Goal: Task Accomplishment & Management: Use online tool/utility

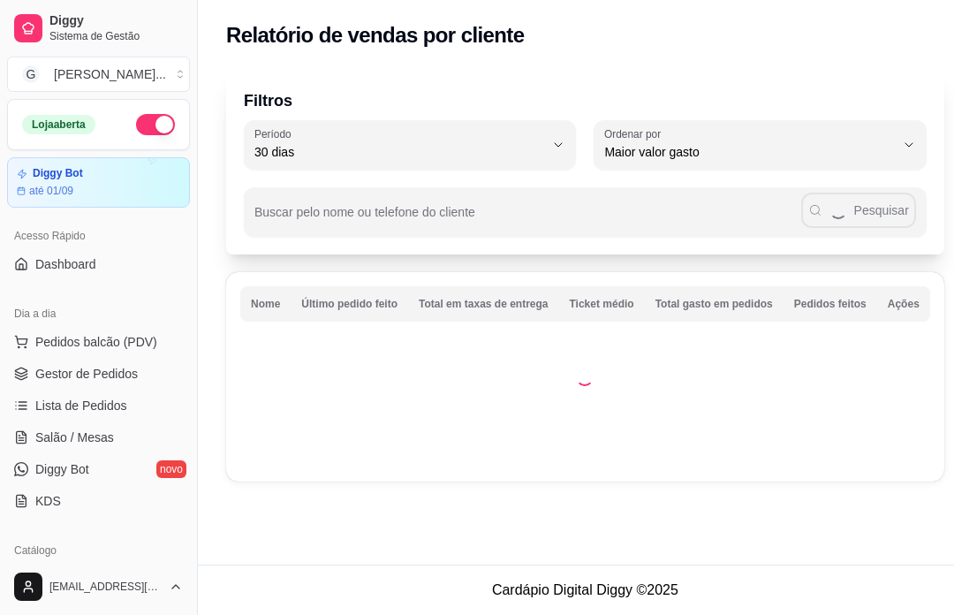
select select "30"
select select "HIGHEST_TOTAL_SPENT_WITH_ORDERS"
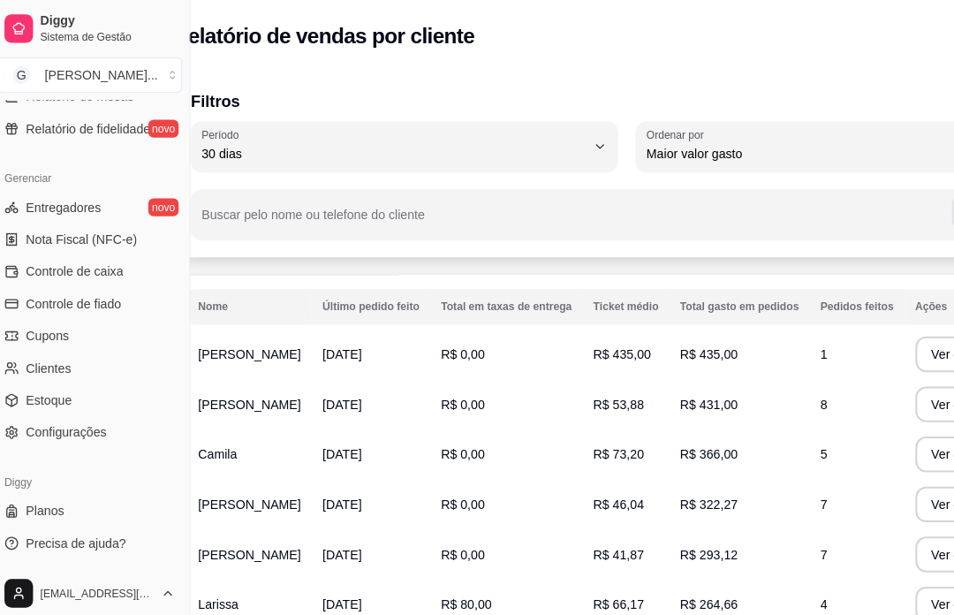
scroll to position [657, 0]
click at [100, 374] on link "Clientes" at bounding box center [98, 364] width 183 height 28
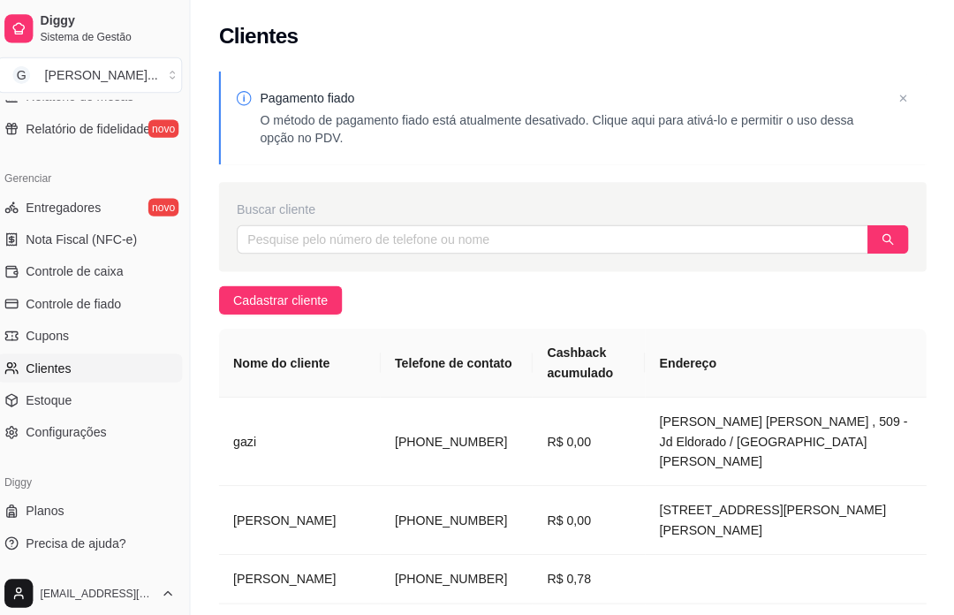
click at [559, 437] on td "R$ 0,00" at bounding box center [591, 436] width 111 height 87
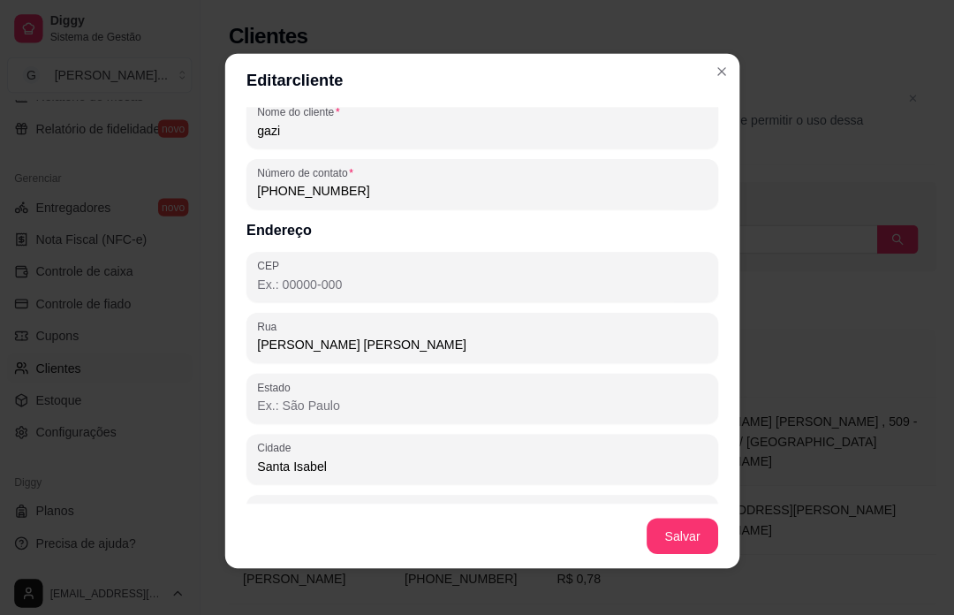
scroll to position [66, 0]
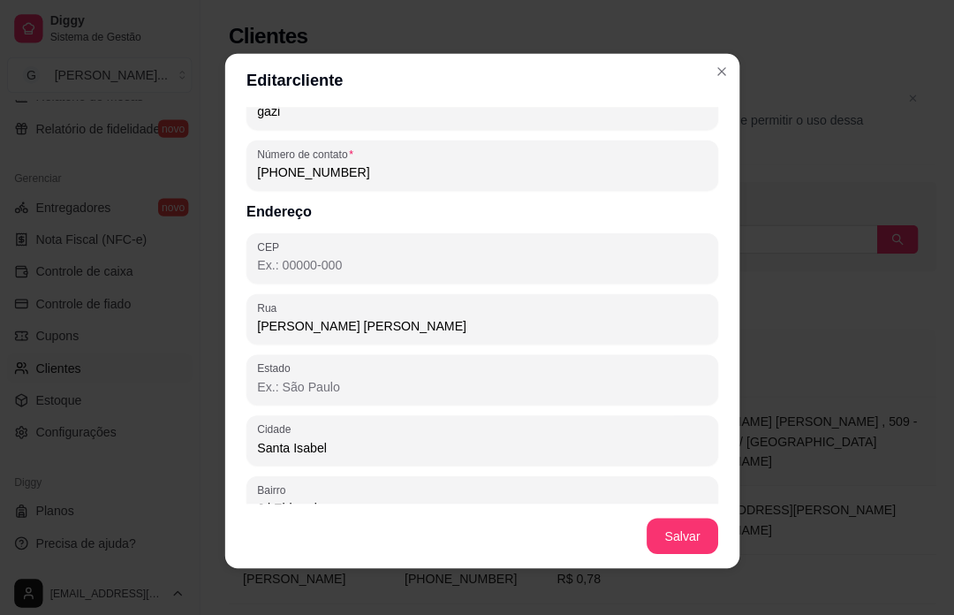
click at [408, 178] on input "[PHONE_NUMBER]" at bounding box center [477, 171] width 445 height 18
type input "[PHONE_NUMBER]"
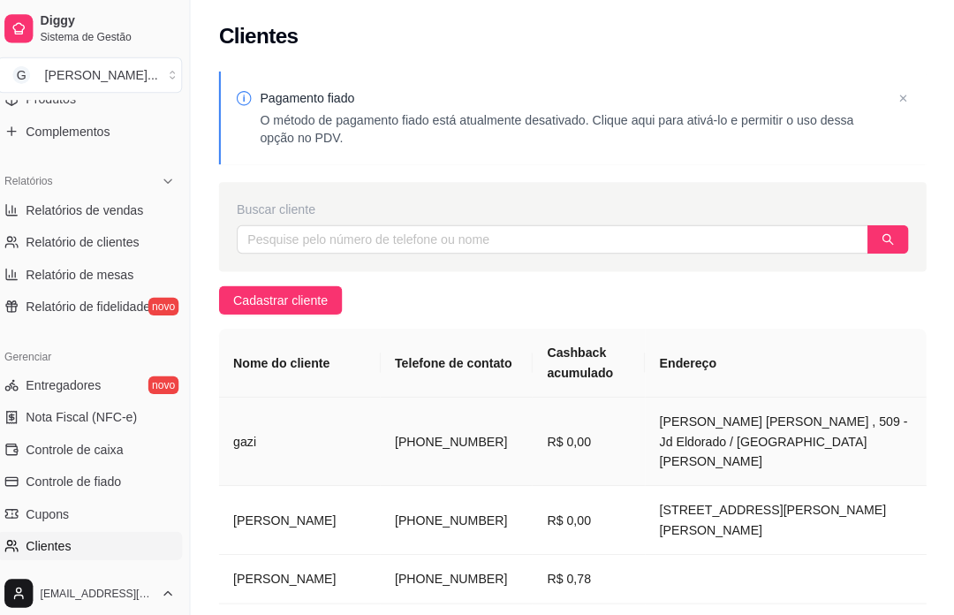
scroll to position [479, 0]
click at [135, 307] on span "Relatório de fidelidade" at bounding box center [96, 305] width 123 height 18
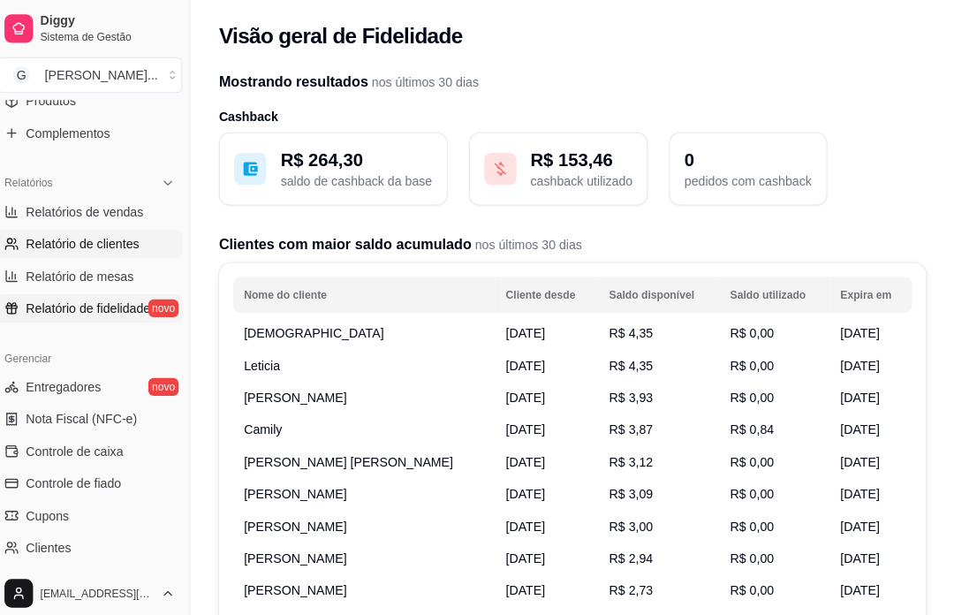
click at [150, 240] on link "Relatório de clientes" at bounding box center [98, 241] width 183 height 28
select select "30"
select select "HIGHEST_TOTAL_SPENT_WITH_ORDERS"
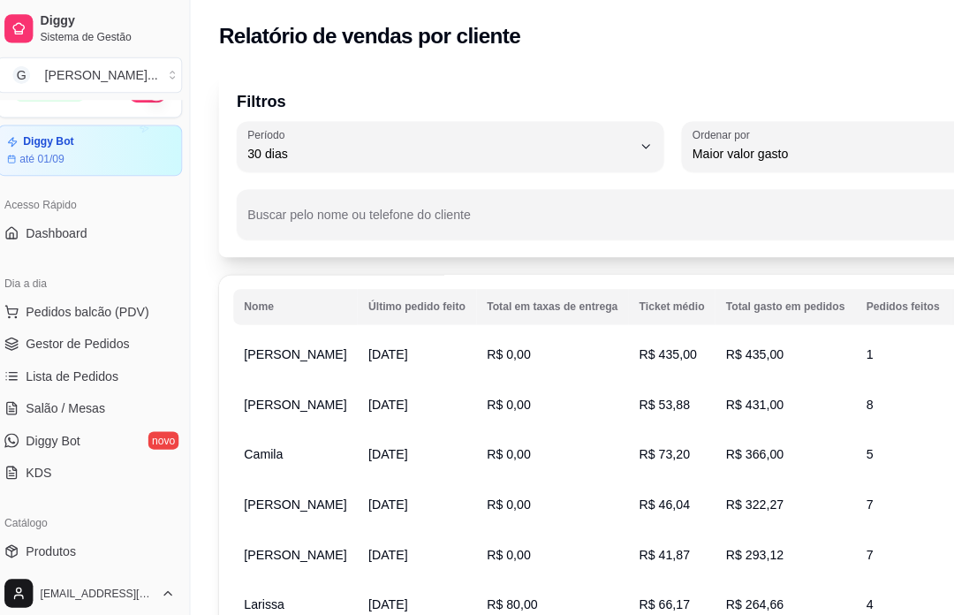
scroll to position [27, 0]
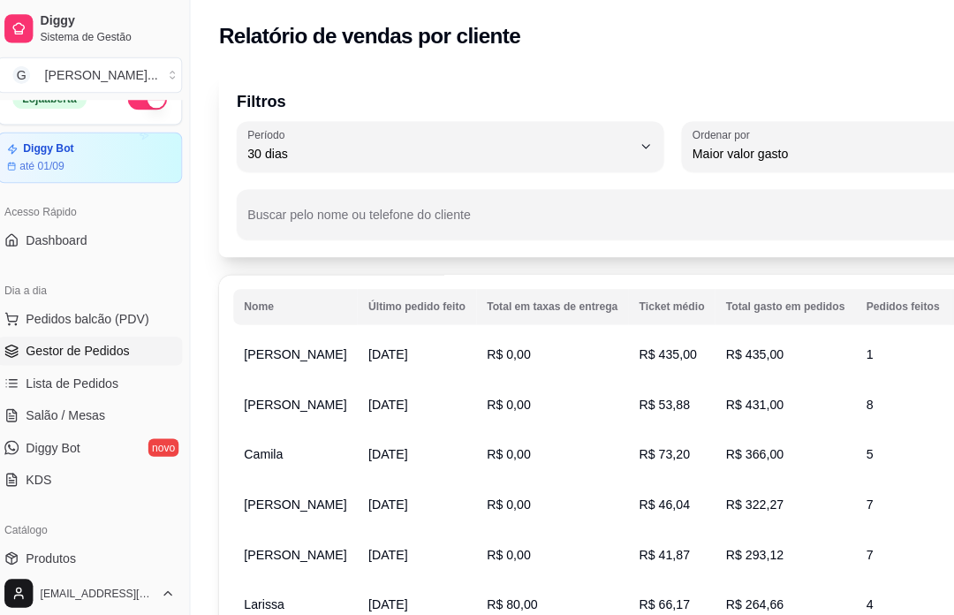
click at [133, 357] on link "Gestor de Pedidos" at bounding box center [98, 347] width 183 height 28
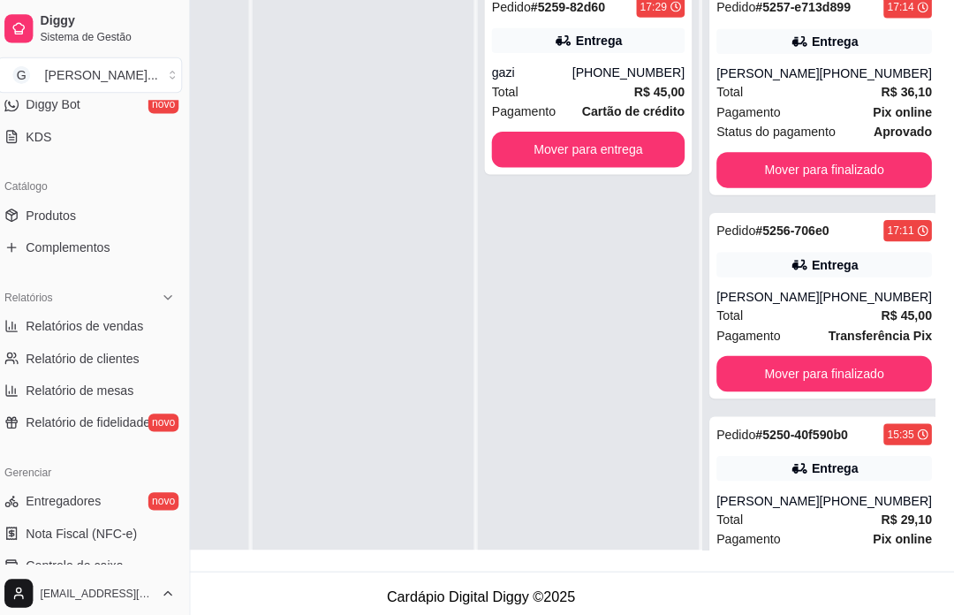
scroll to position [378, 0]
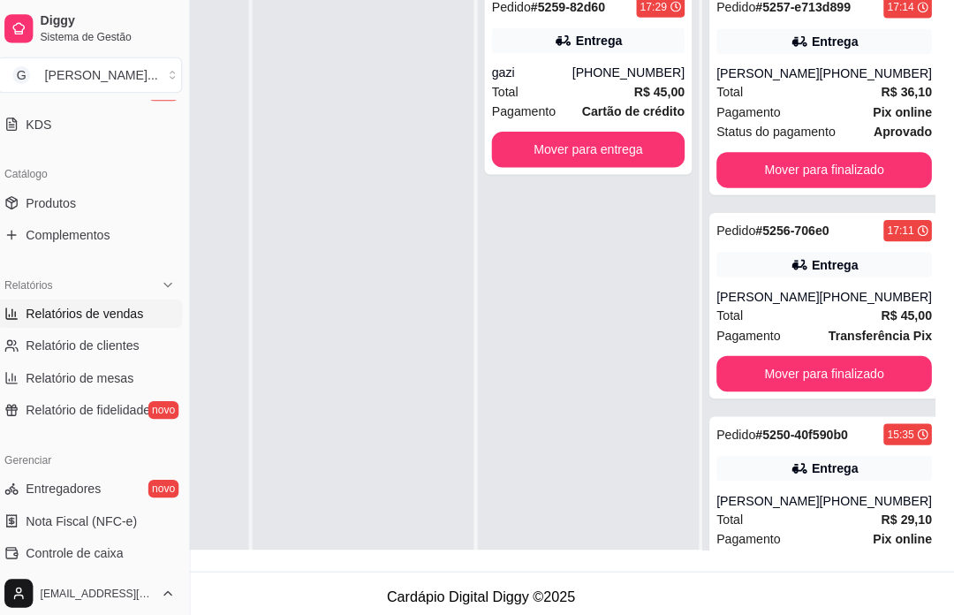
click at [151, 314] on link "Relatórios de vendas" at bounding box center [98, 310] width 183 height 28
select select "ALL"
select select "0"
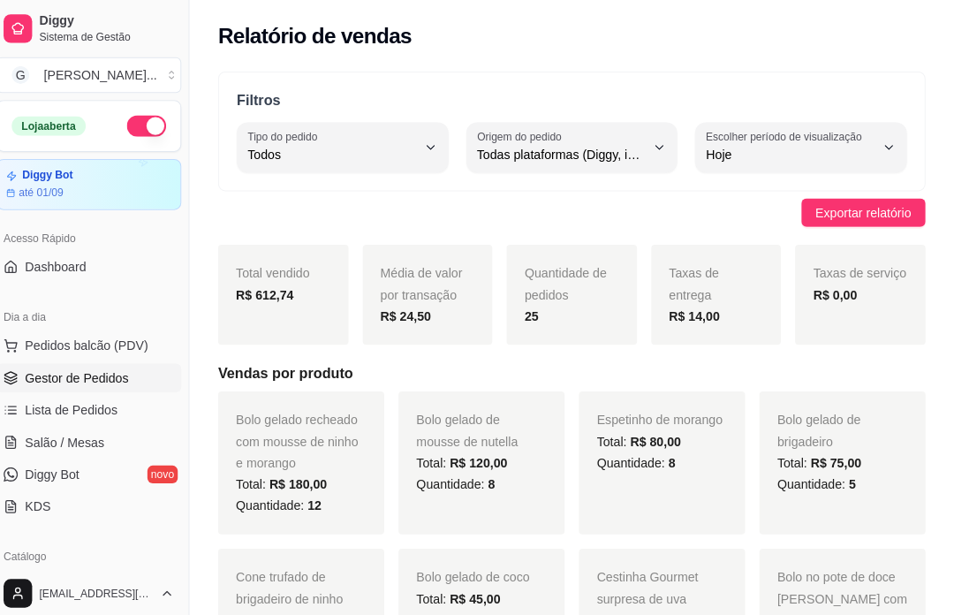
click at [148, 381] on link "Gestor de Pedidos" at bounding box center [98, 374] width 183 height 28
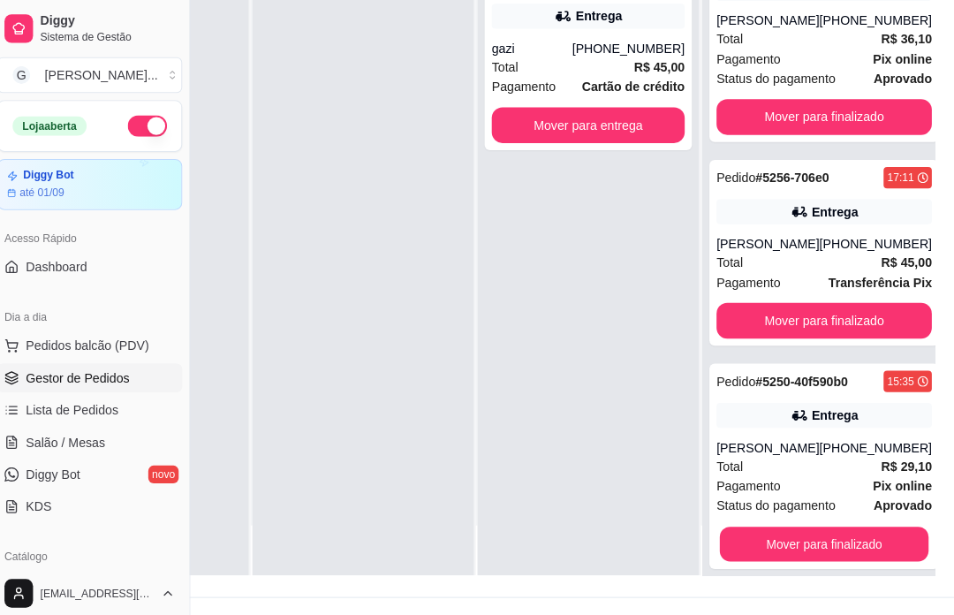
scroll to position [49, 0]
click at [875, 556] on div "Mover para finalizado" at bounding box center [825, 538] width 213 height 35
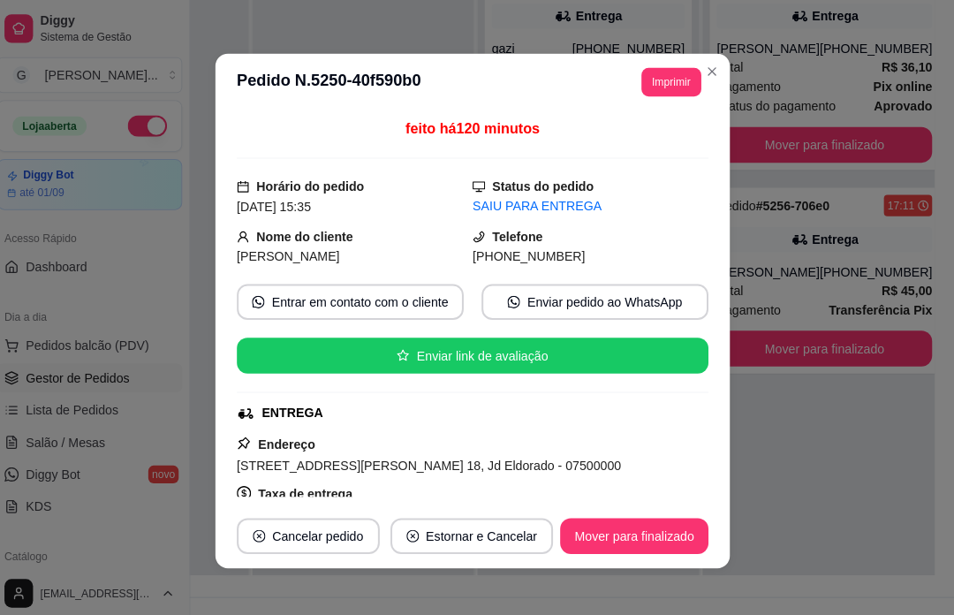
scroll to position [0, 0]
click at [941, 614] on footer "Cardápio Digital Diggy © 2025" at bounding box center [486, 615] width 954 height 50
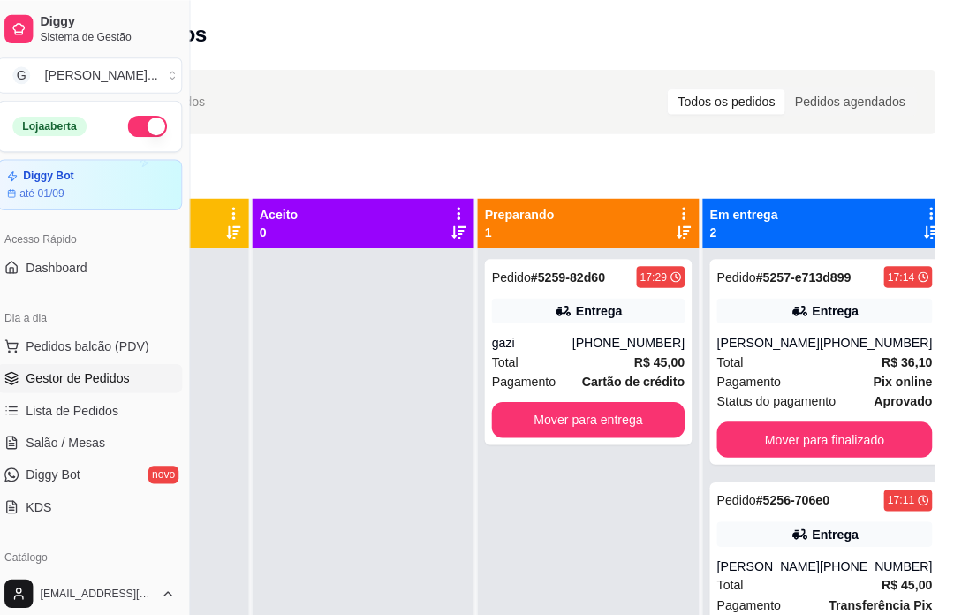
scroll to position [0, 189]
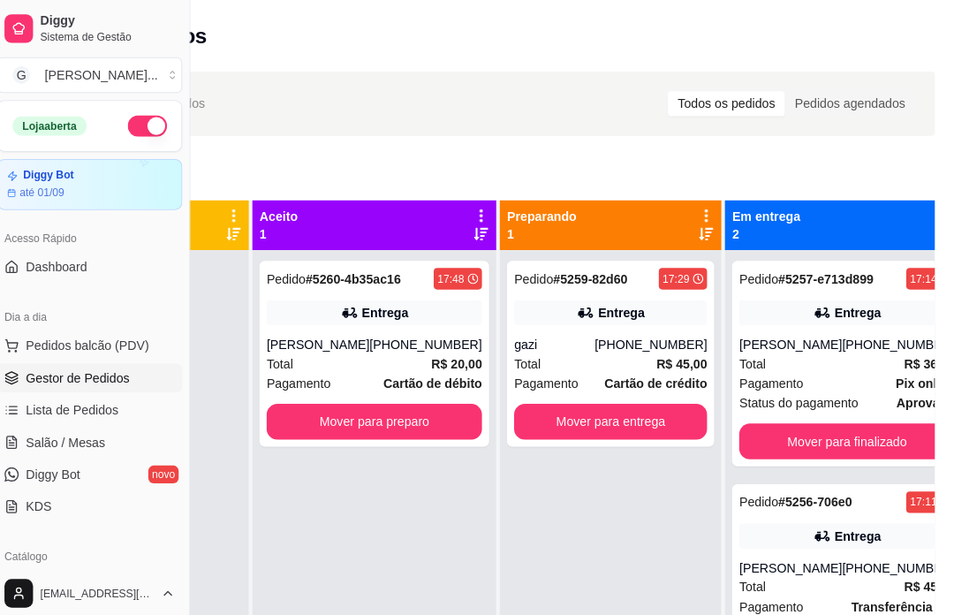
click at [418, 435] on div "Mover para preparo" at bounding box center [380, 416] width 213 height 35
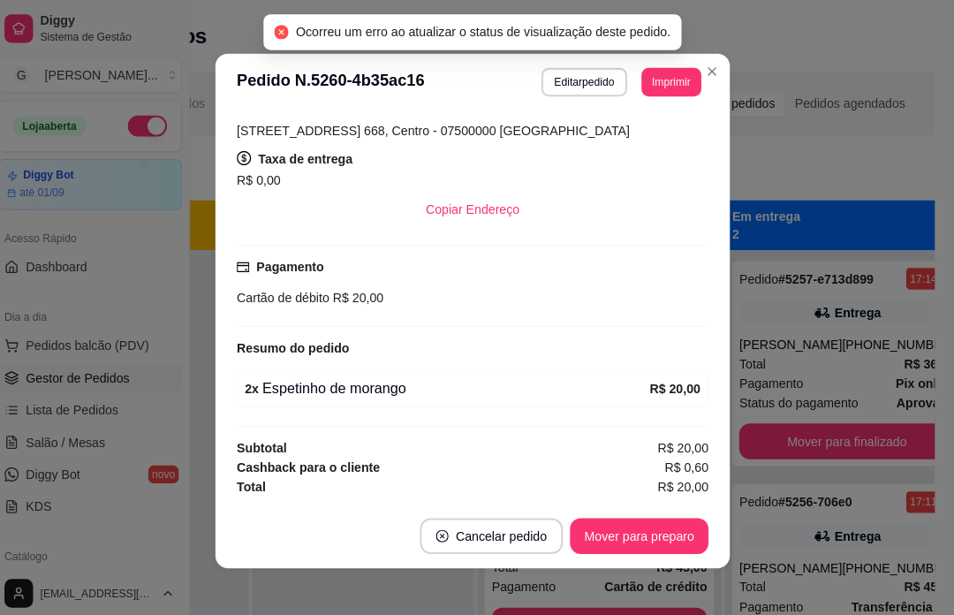
scroll to position [331, 0]
click at [802, 169] on div "Novo pedido" at bounding box center [486, 173] width 898 height 28
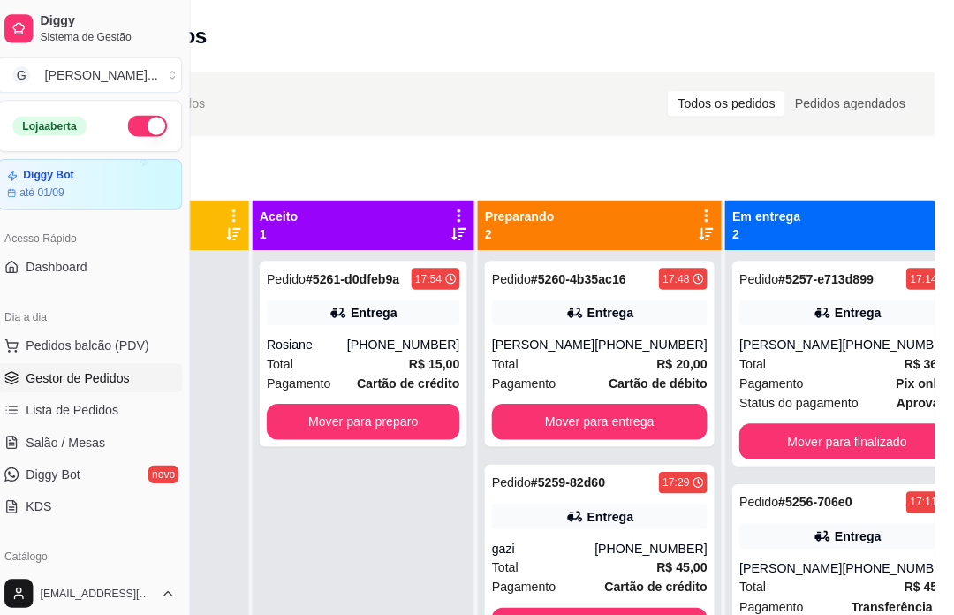
click at [418, 350] on div "[PHONE_NUMBER]" at bounding box center [409, 341] width 111 height 18
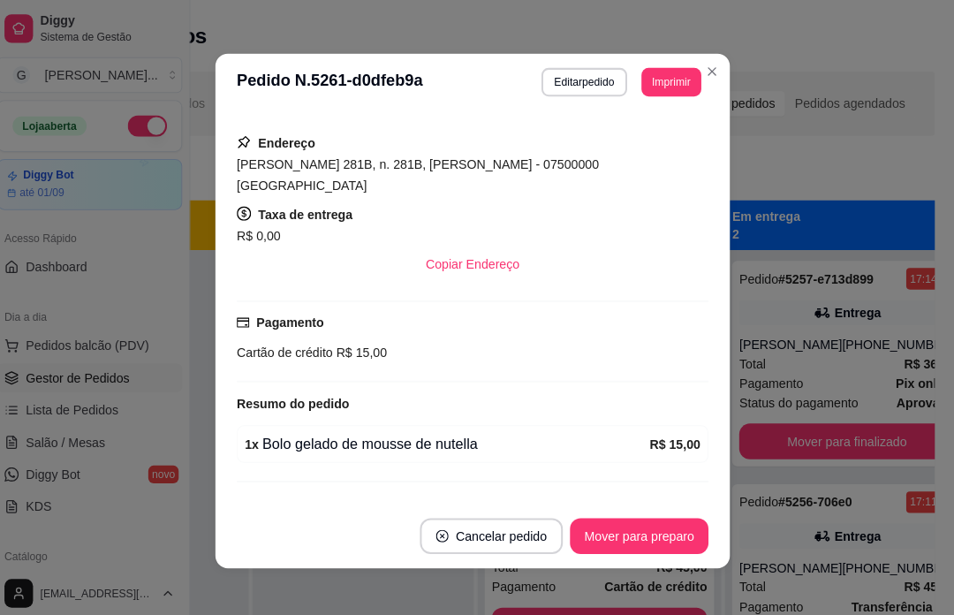
scroll to position [299, 0]
click at [657, 523] on div "Mover para preparo" at bounding box center [642, 530] width 137 height 35
click at [846, 146] on div "Selecione o tipo dos pedidos Todos os pedidos Pedidos agendados Novo pedido Pen…" at bounding box center [486, 447] width 954 height 774
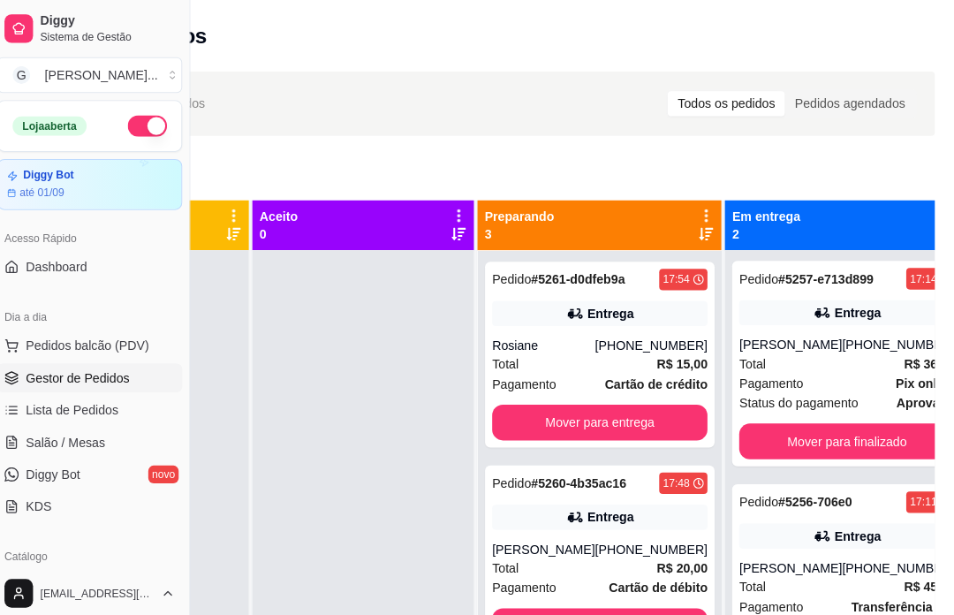
scroll to position [0, 0]
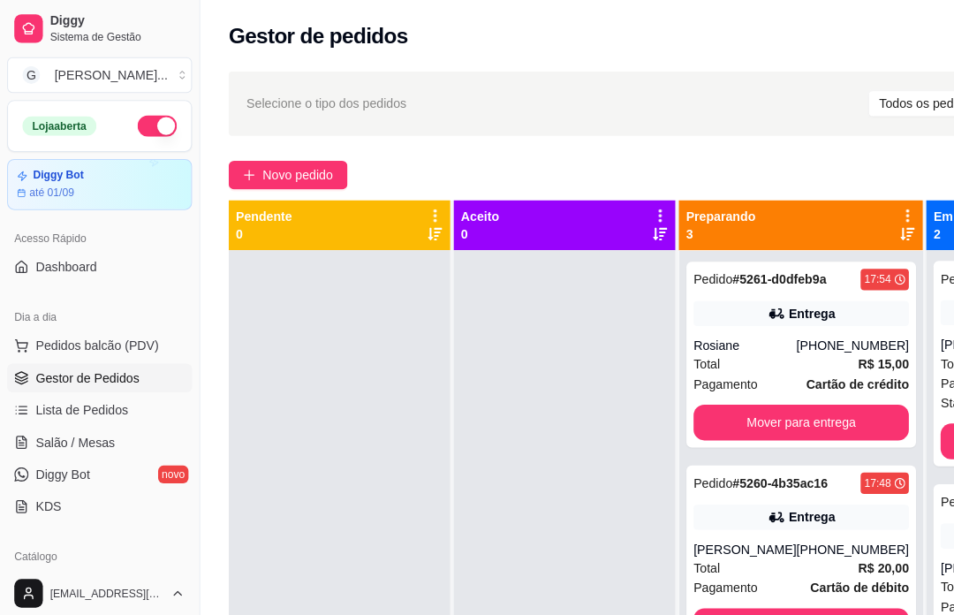
click at [326, 186] on button "Novo pedido" at bounding box center [285, 173] width 118 height 28
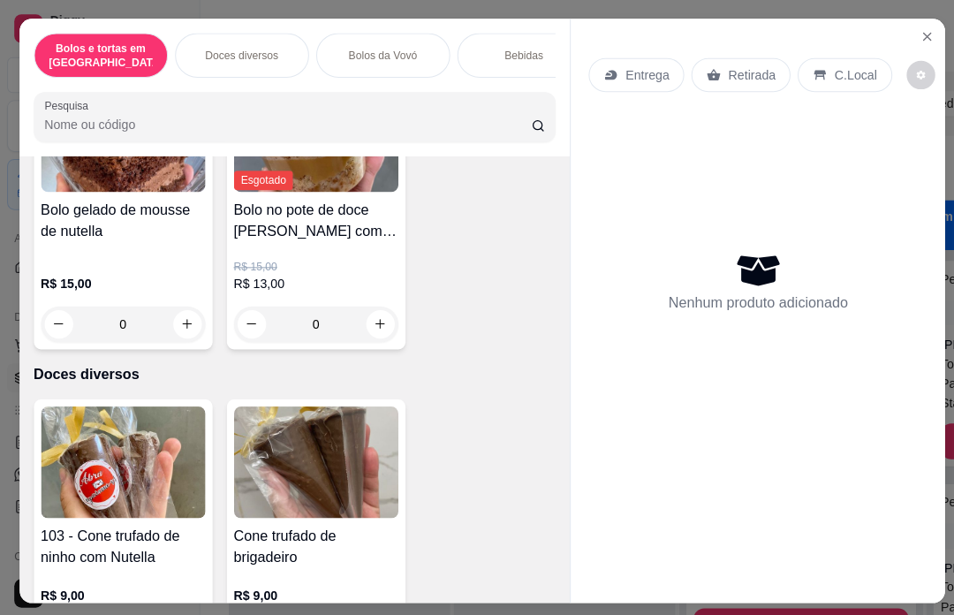
scroll to position [721, 0]
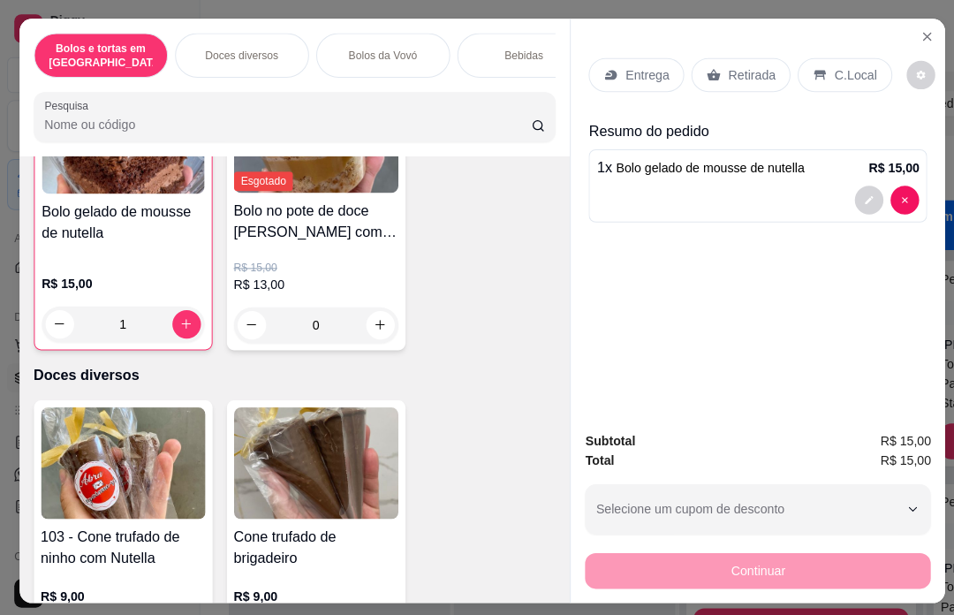
type input "1"
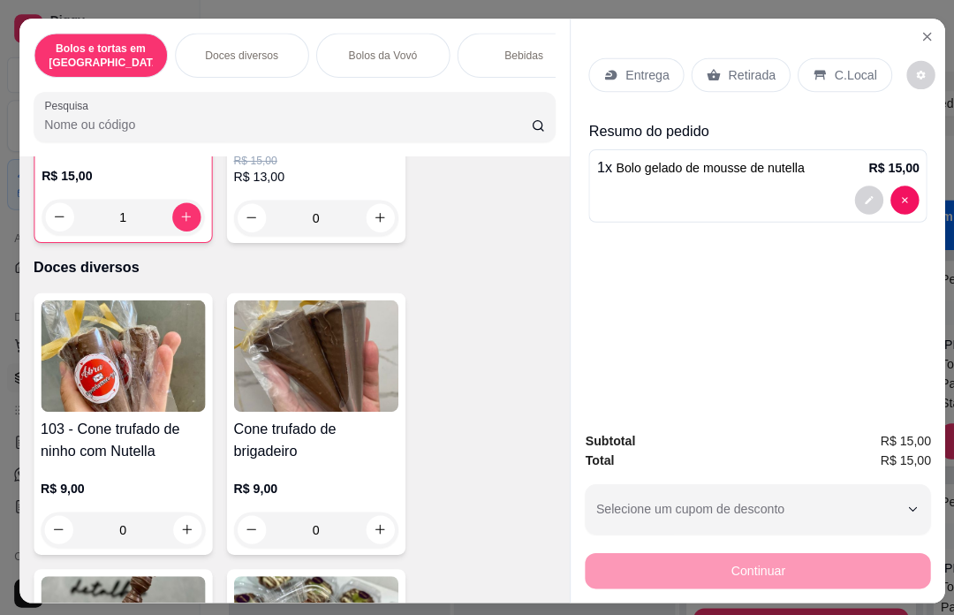
scroll to position [807, 0]
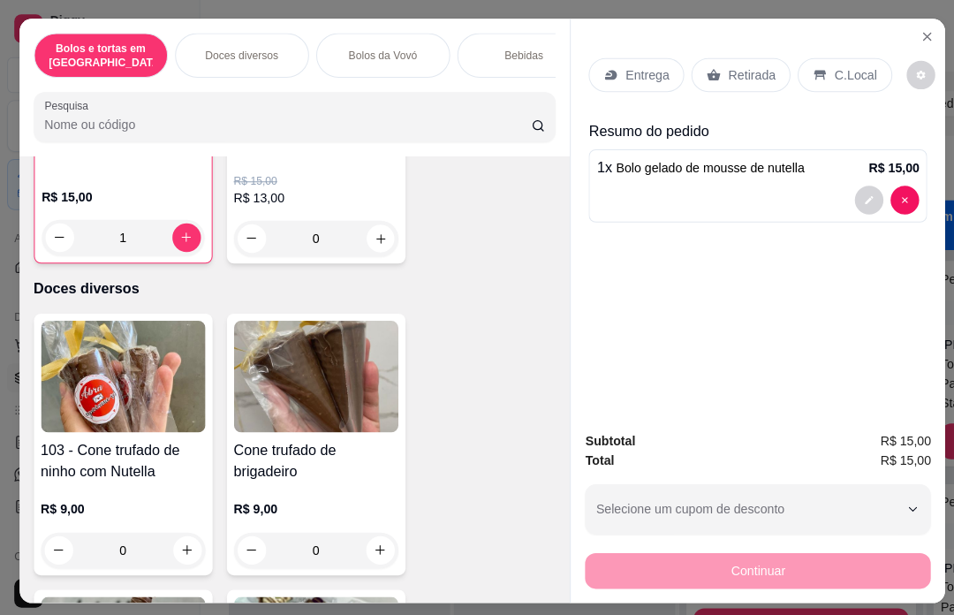
click at [379, 230] on icon "increase-product-quantity" at bounding box center [375, 236] width 13 height 13
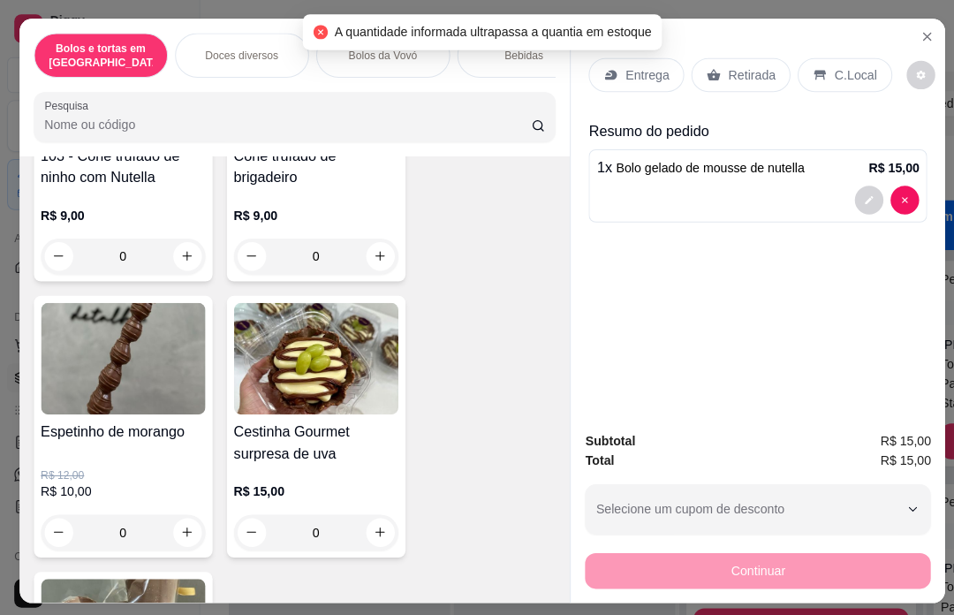
scroll to position [1187, 0]
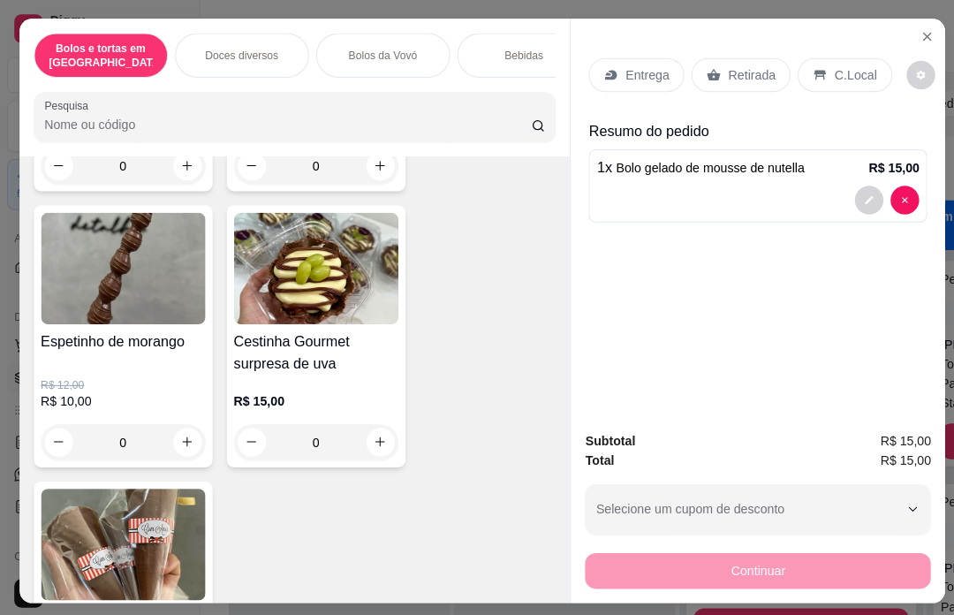
type input "1"
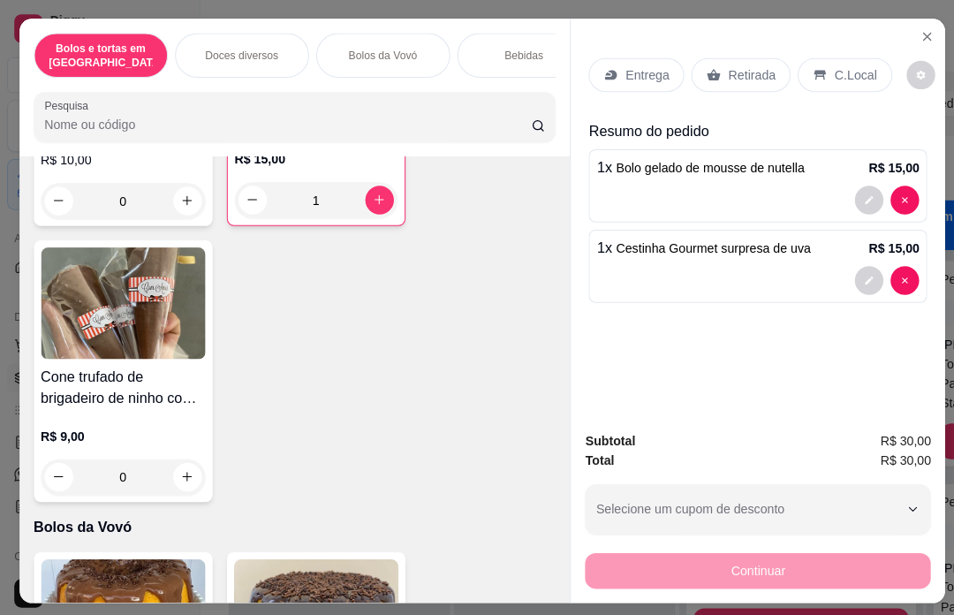
scroll to position [1429, 0]
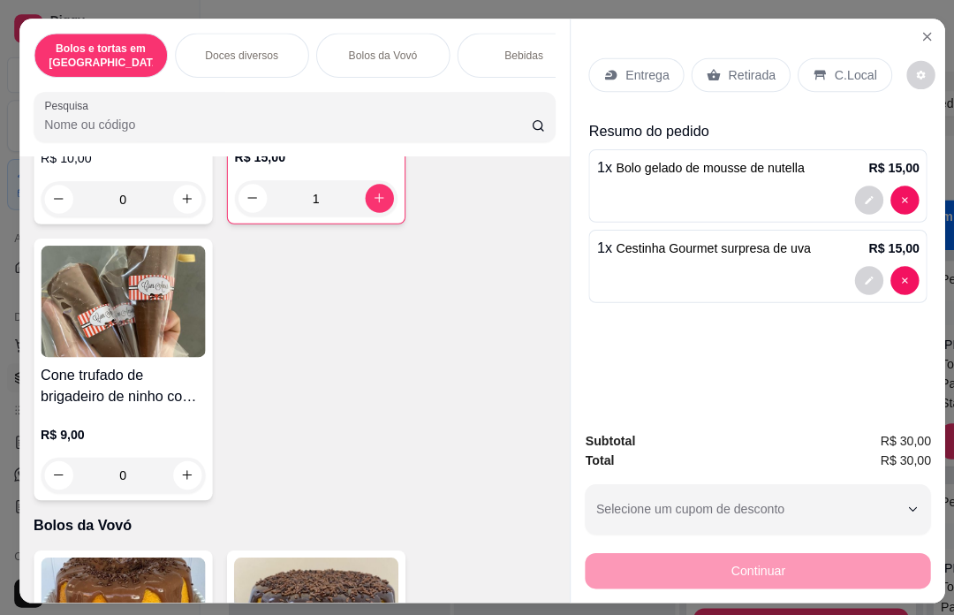
type input "1"
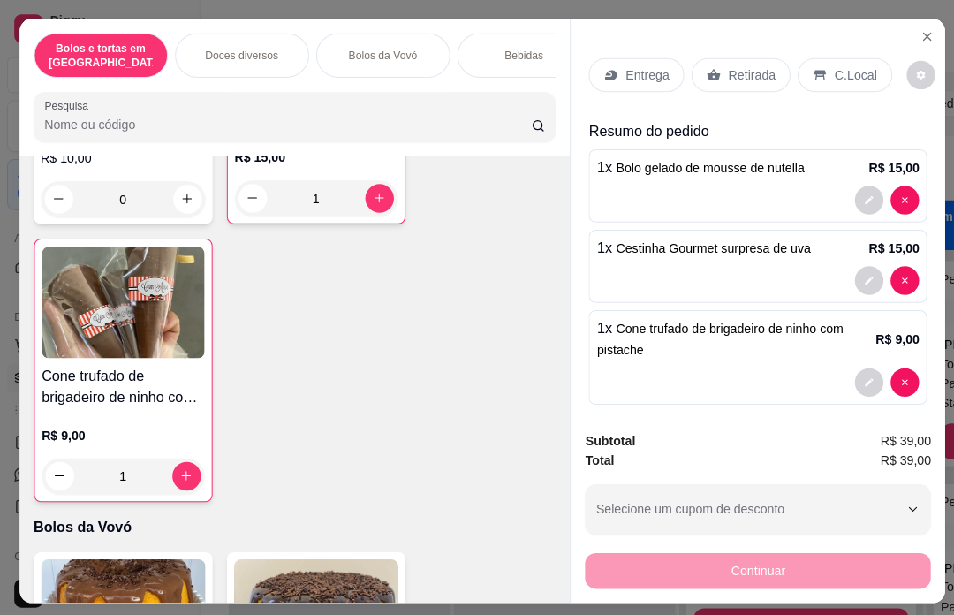
click at [752, 65] on p "Retirada" at bounding box center [743, 74] width 47 height 18
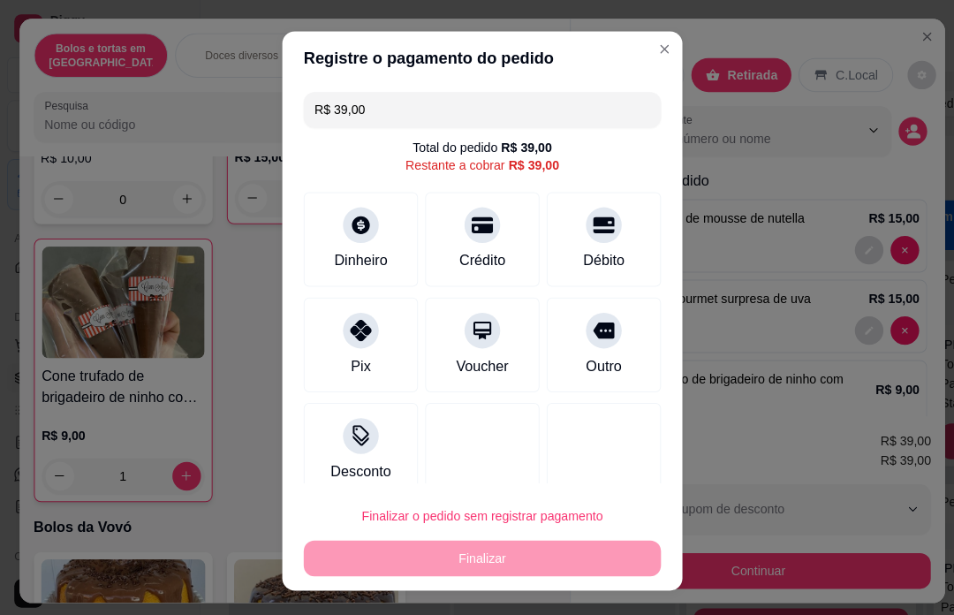
click at [614, 315] on div "Outro" at bounding box center [597, 341] width 113 height 94
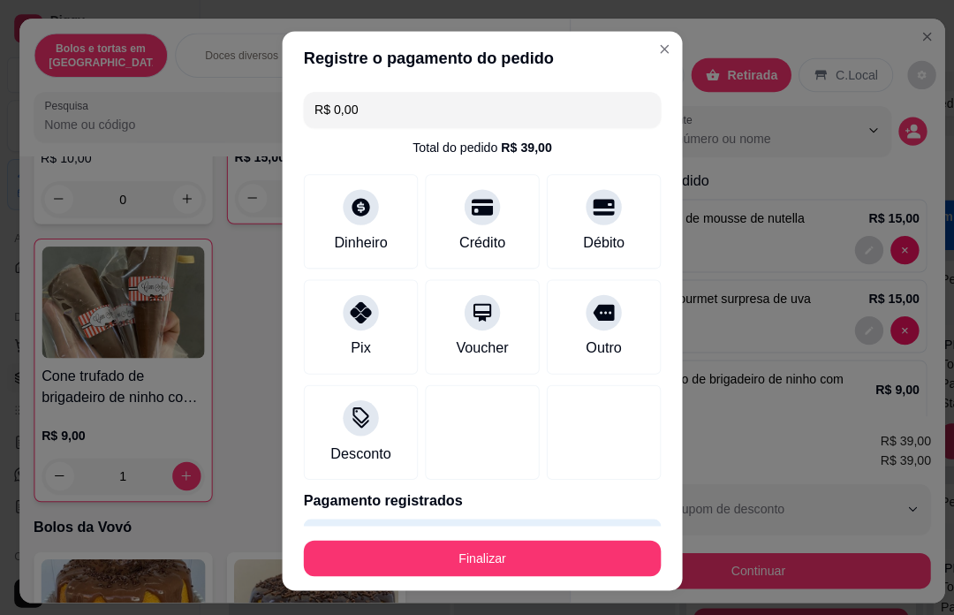
click at [369, 327] on div "Pix" at bounding box center [356, 324] width 113 height 94
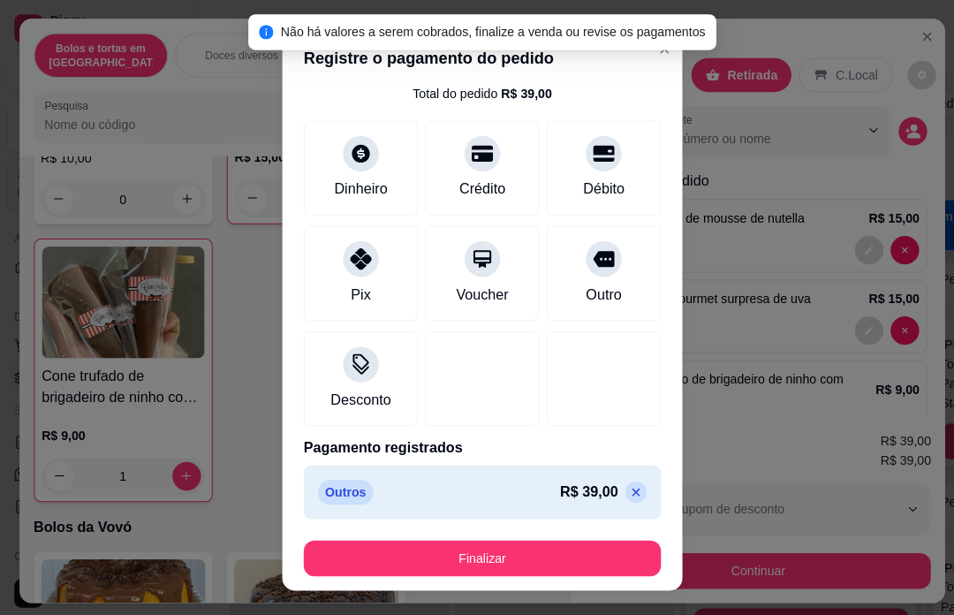
click at [623, 489] on icon at bounding box center [629, 487] width 14 height 14
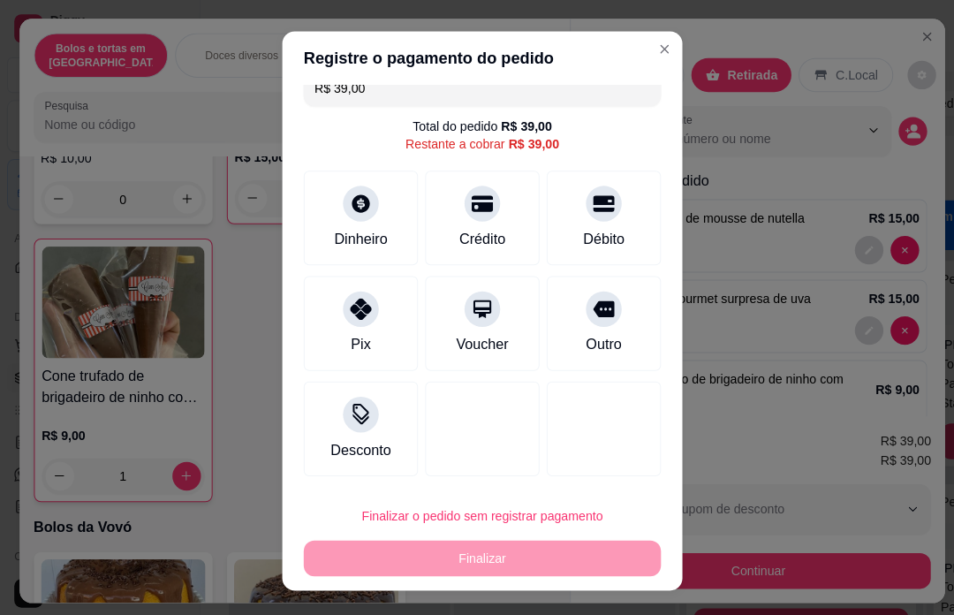
click at [374, 326] on div "Pix" at bounding box center [356, 320] width 113 height 94
type input "R$ 0,00"
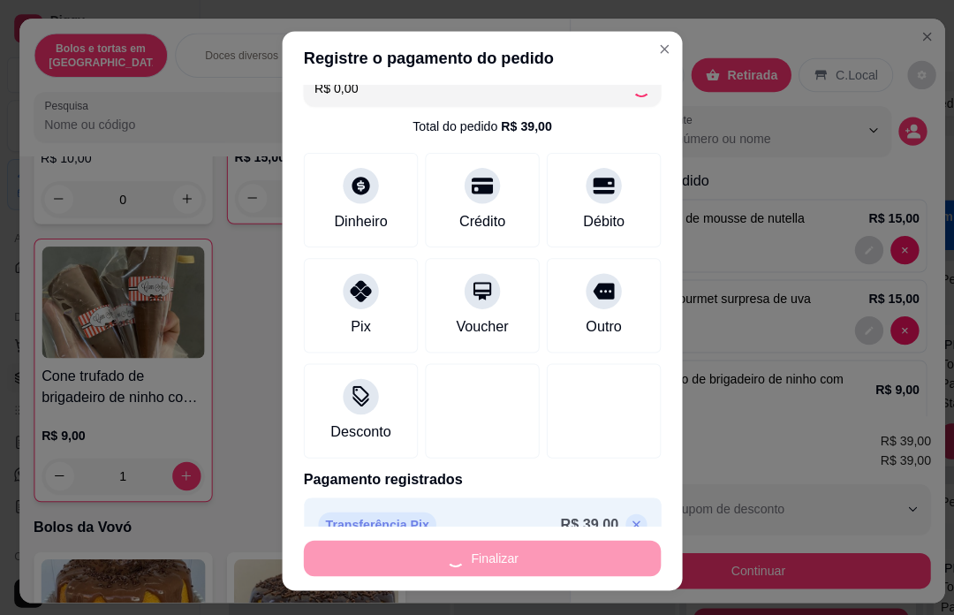
type input "0"
type input "-R$ 39,00"
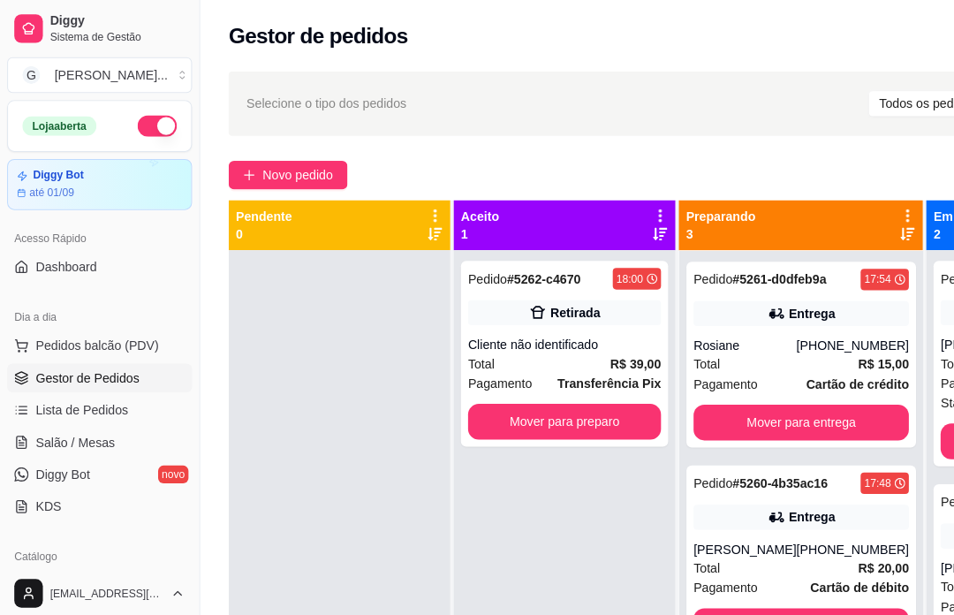
click at [614, 343] on div "Cliente não identificado" at bounding box center [558, 341] width 191 height 18
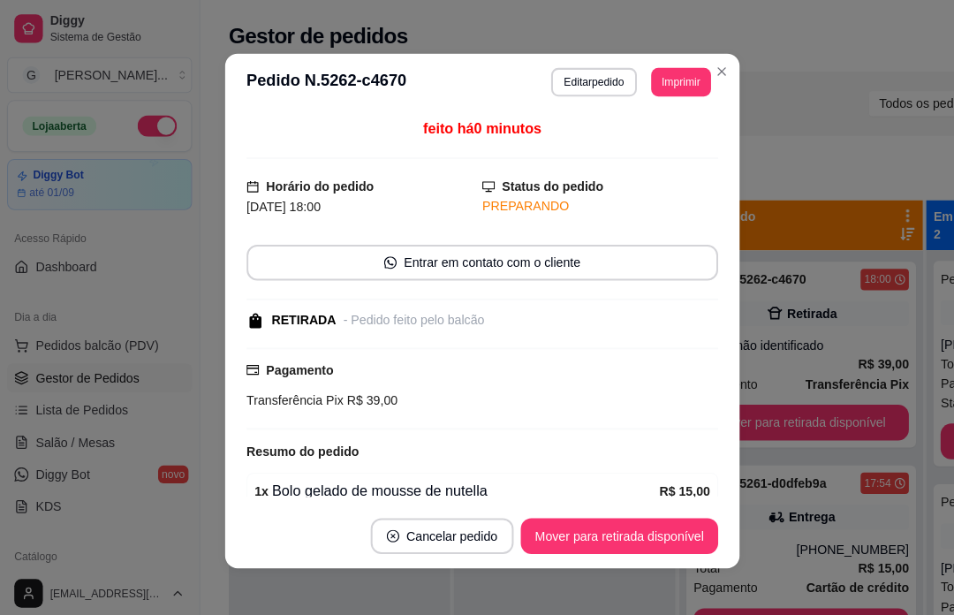
click at [674, 536] on div "Mover para retirada disponível" at bounding box center [612, 530] width 195 height 35
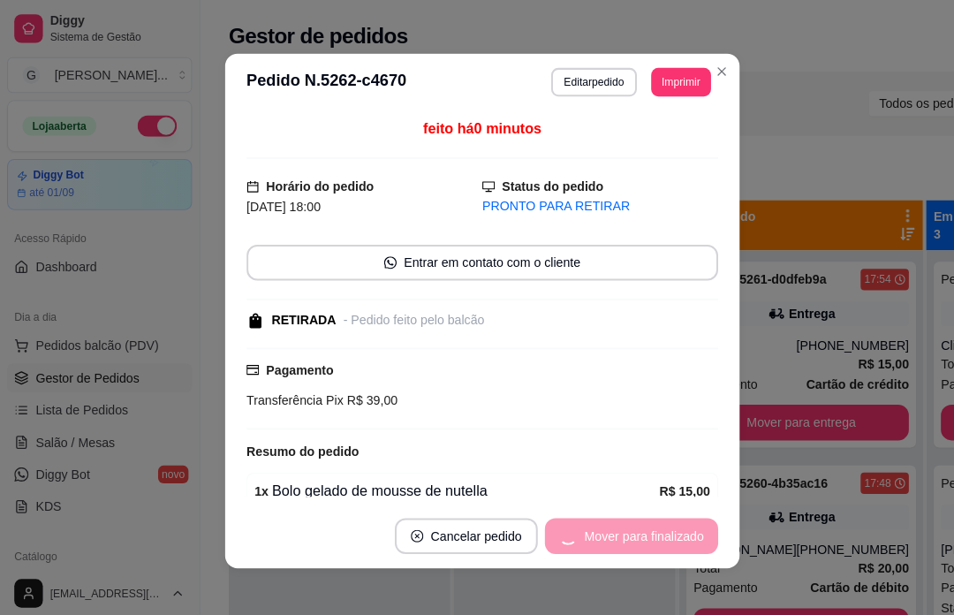
click at [672, 532] on div "Mover para finalizado" at bounding box center [624, 530] width 171 height 35
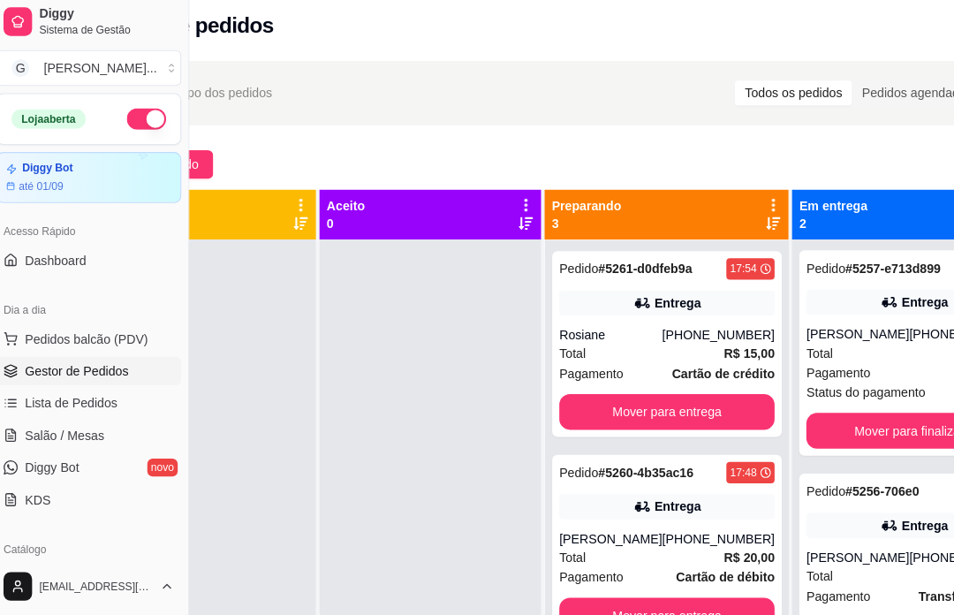
scroll to position [4, 123]
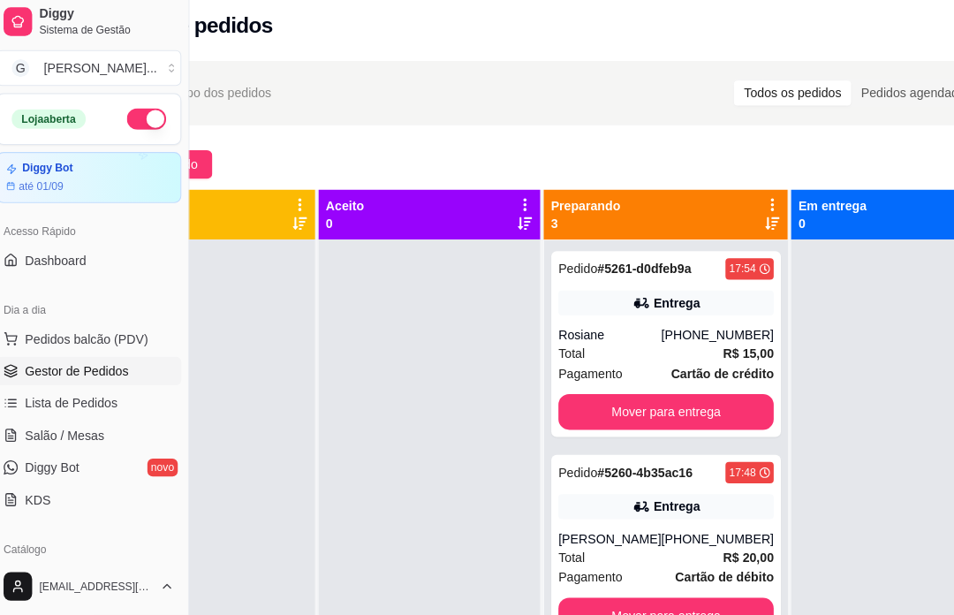
click at [713, 424] on div "Mover para entrega" at bounding box center [669, 413] width 213 height 35
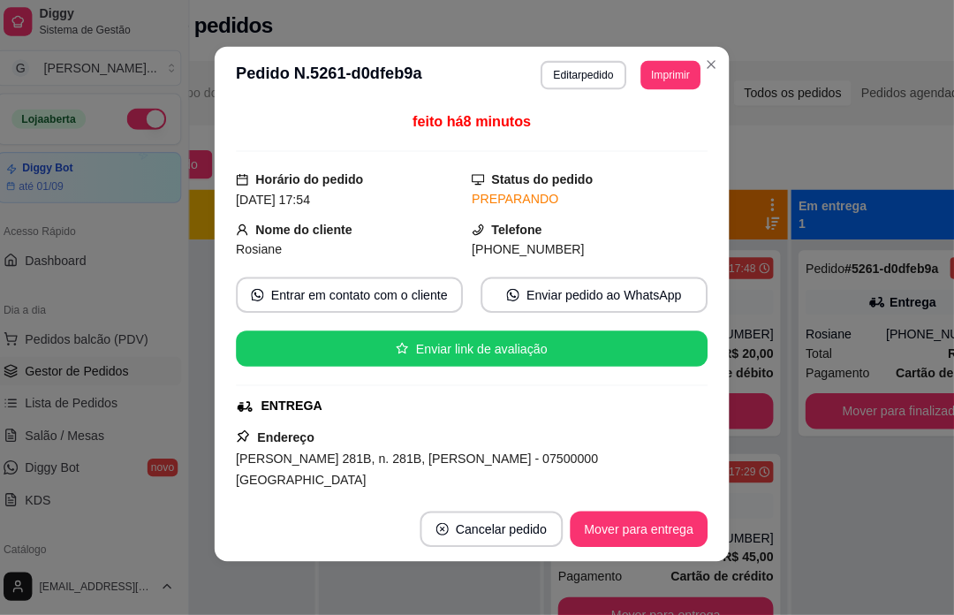
click at [806, 129] on div "Selecione o tipo dos pedidos Todos os pedidos Pedidos agendados Novo pedido Pen…" at bounding box center [552, 444] width 954 height 774
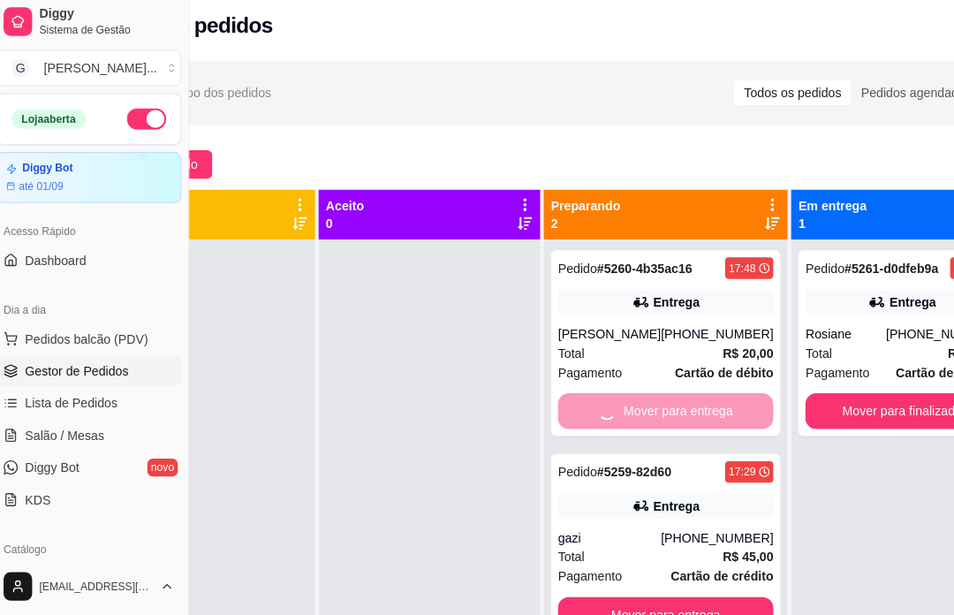
click at [833, 130] on div "Selecione o tipo dos pedidos Todos os pedidos Pedidos agendados Novo pedido Pen…" at bounding box center [552, 444] width 954 height 774
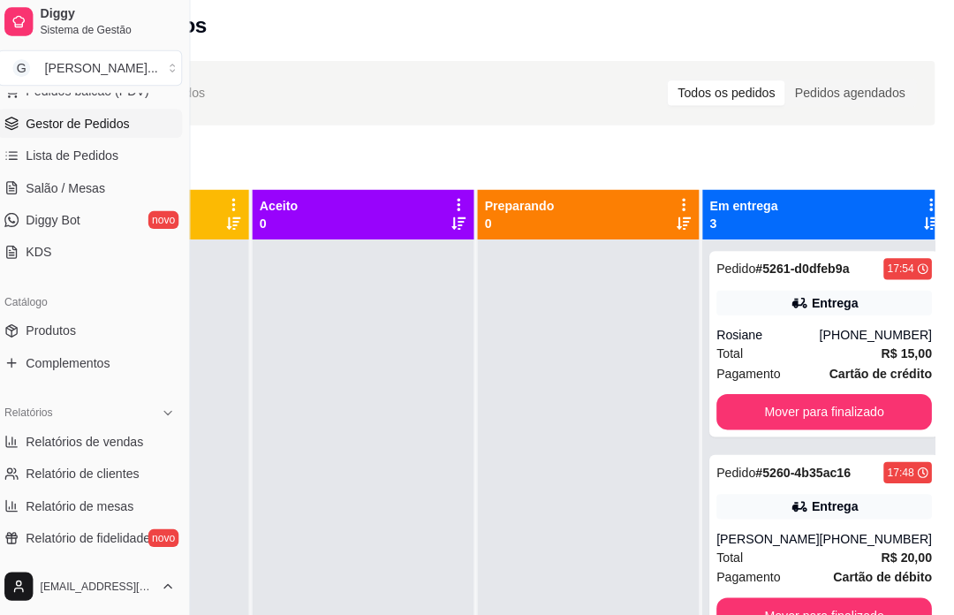
scroll to position [253, 0]
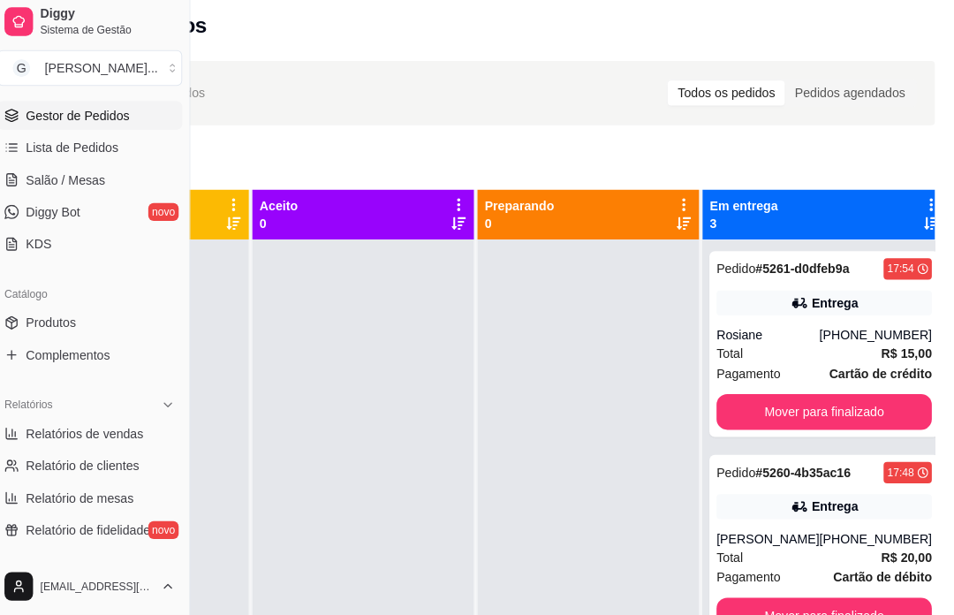
click at [149, 429] on link "Relatórios de vendas" at bounding box center [98, 436] width 183 height 28
select select "ALL"
select select "0"
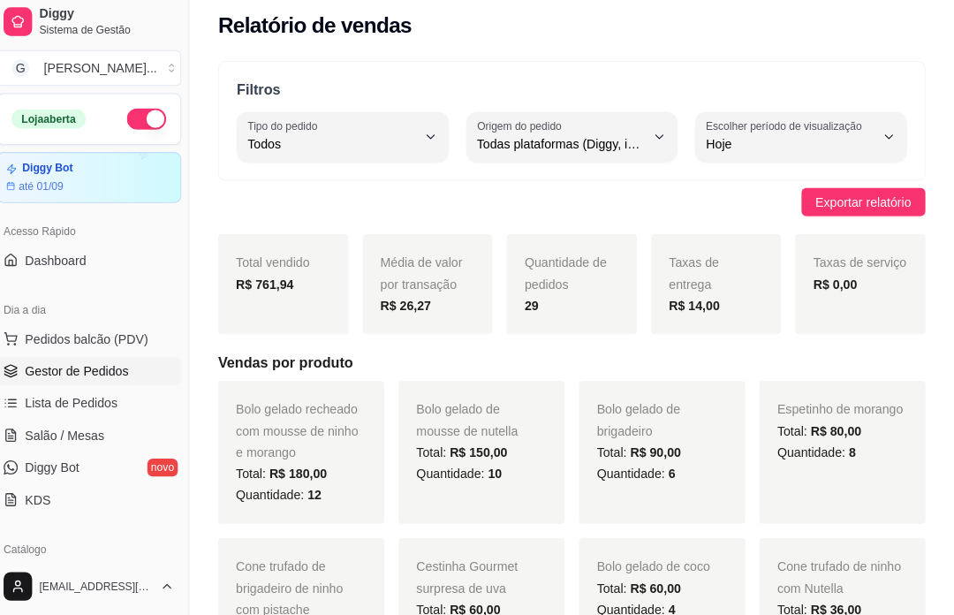
click at [141, 369] on link "Gestor de Pedidos" at bounding box center [98, 374] width 183 height 28
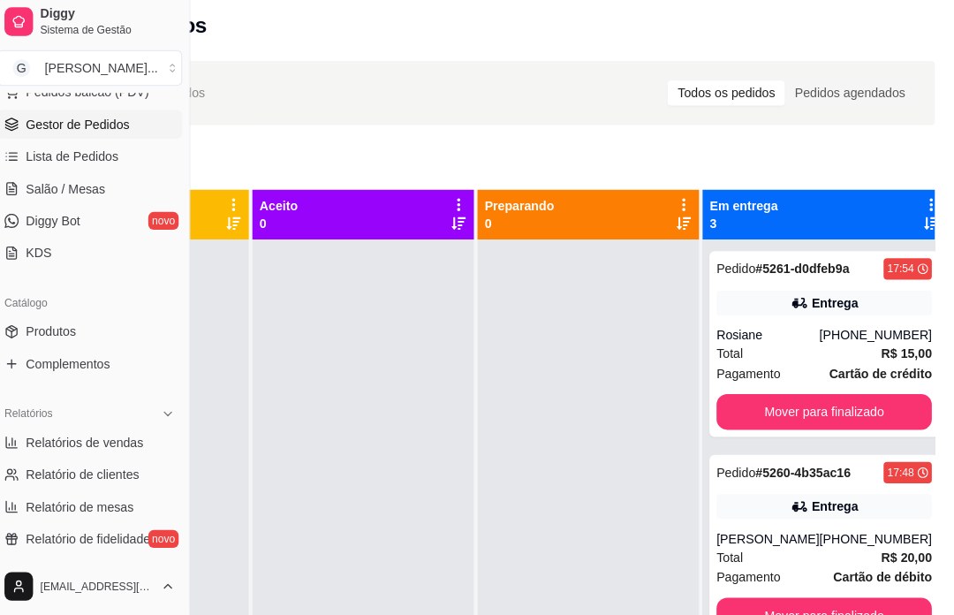
scroll to position [247, 0]
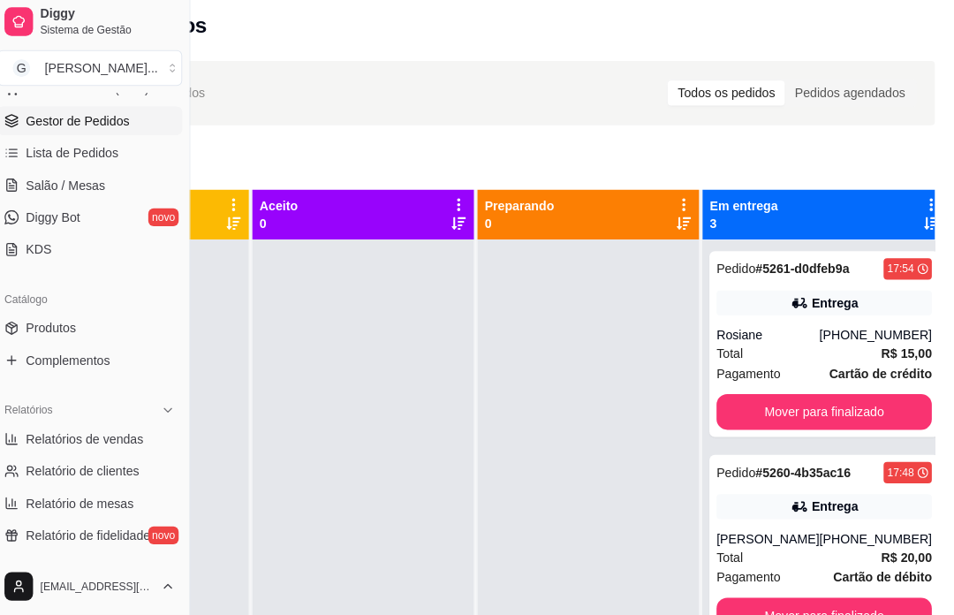
click at [130, 436] on span "Relatórios de vendas" at bounding box center [93, 441] width 117 height 18
select select "ALL"
select select "0"
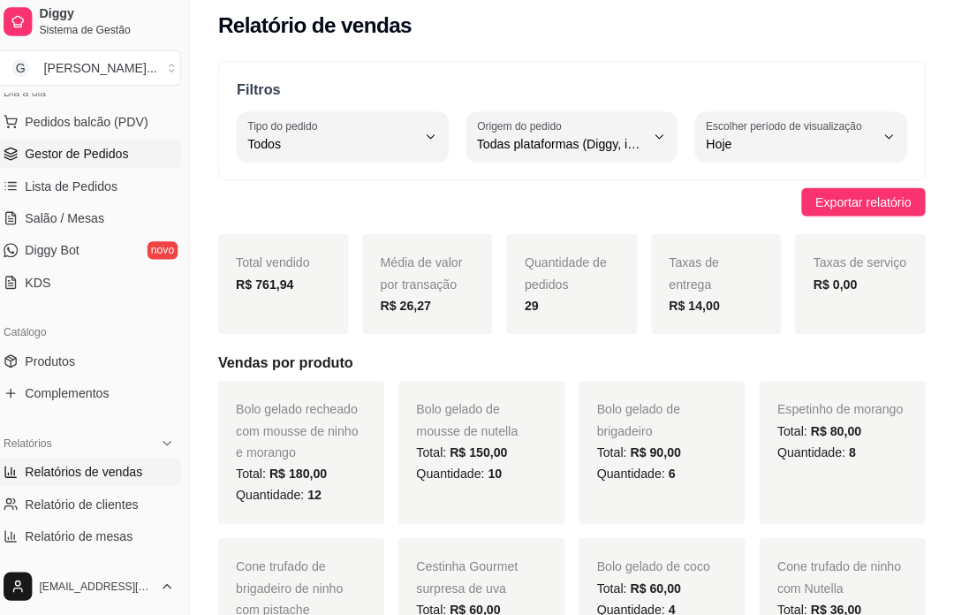
scroll to position [129, 0]
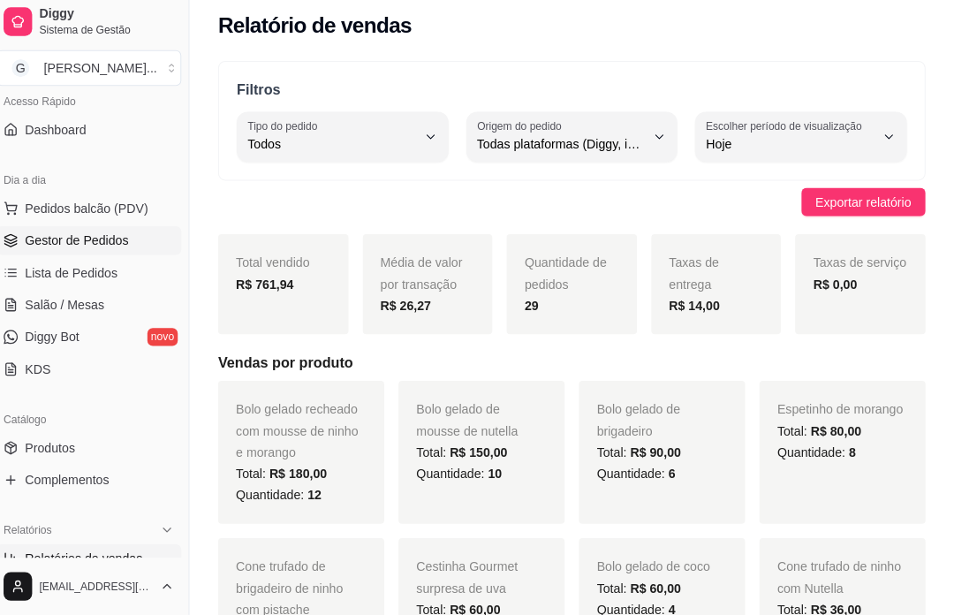
click at [149, 240] on link "Gestor de Pedidos" at bounding box center [98, 245] width 183 height 28
